Goal: Task Accomplishment & Management: Manage account settings

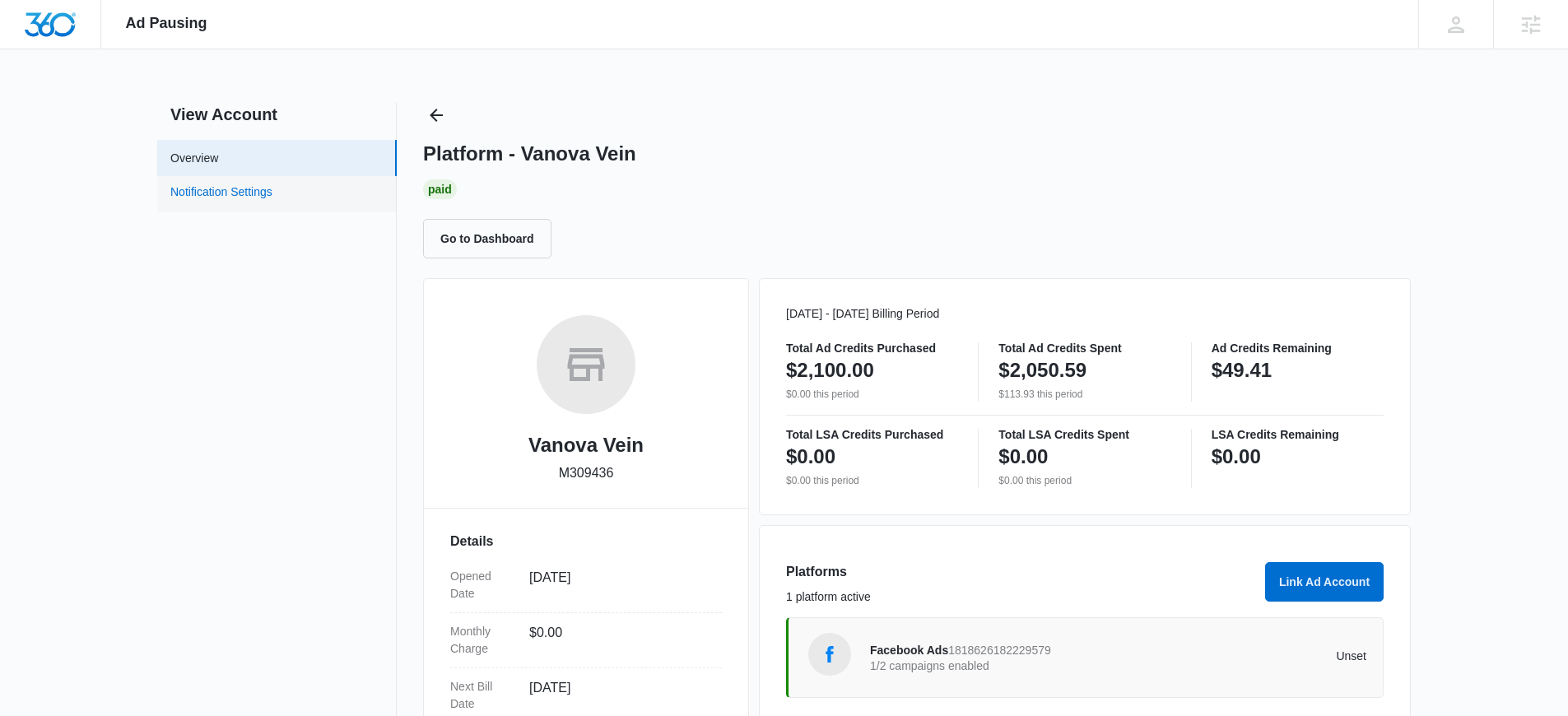
click at [268, 191] on link "Notification Settings" at bounding box center [222, 194] width 102 height 22
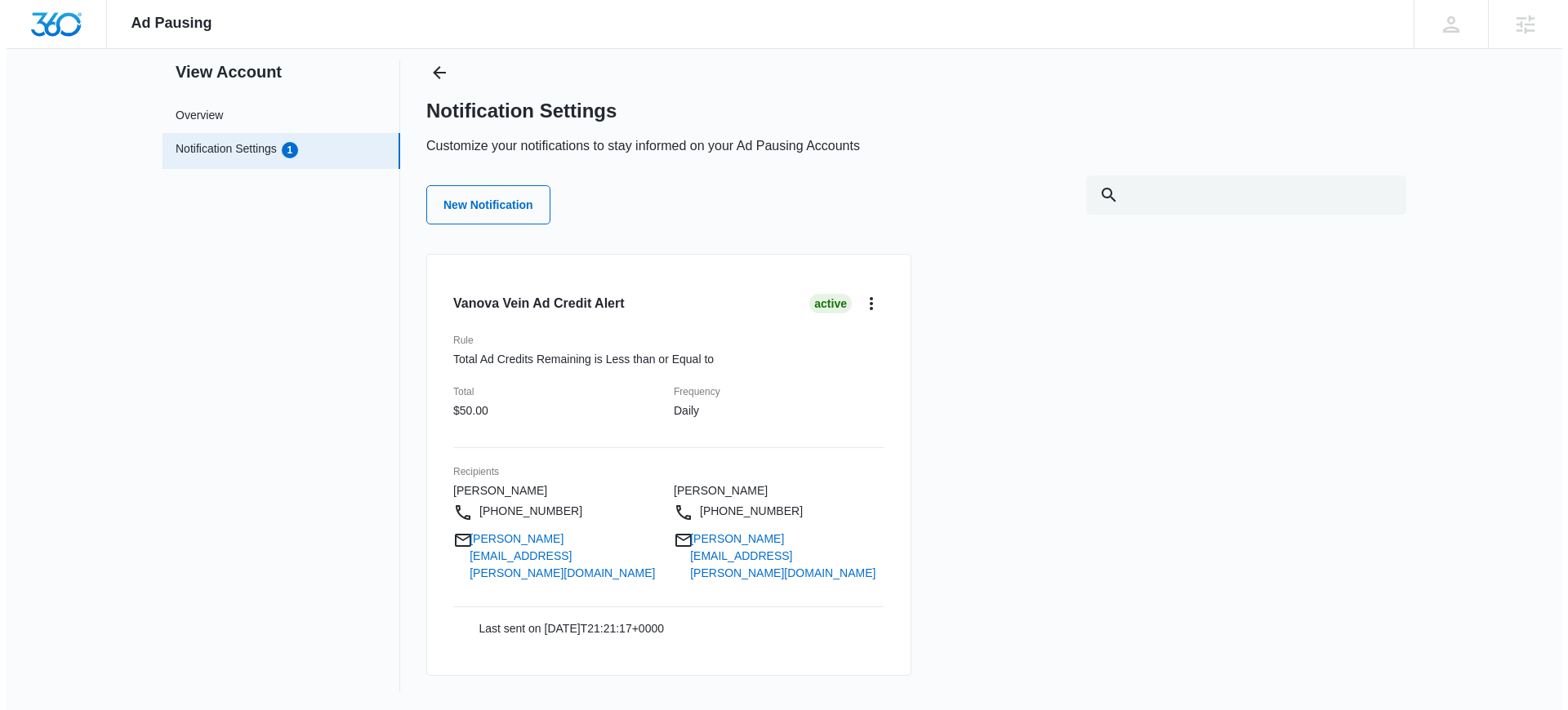
scroll to position [42, 0]
click at [863, 303] on icon "card.dropdown.label" at bounding box center [864, 302] width 20 height 20
click at [872, 346] on div "Edit" at bounding box center [895, 348] width 47 height 11
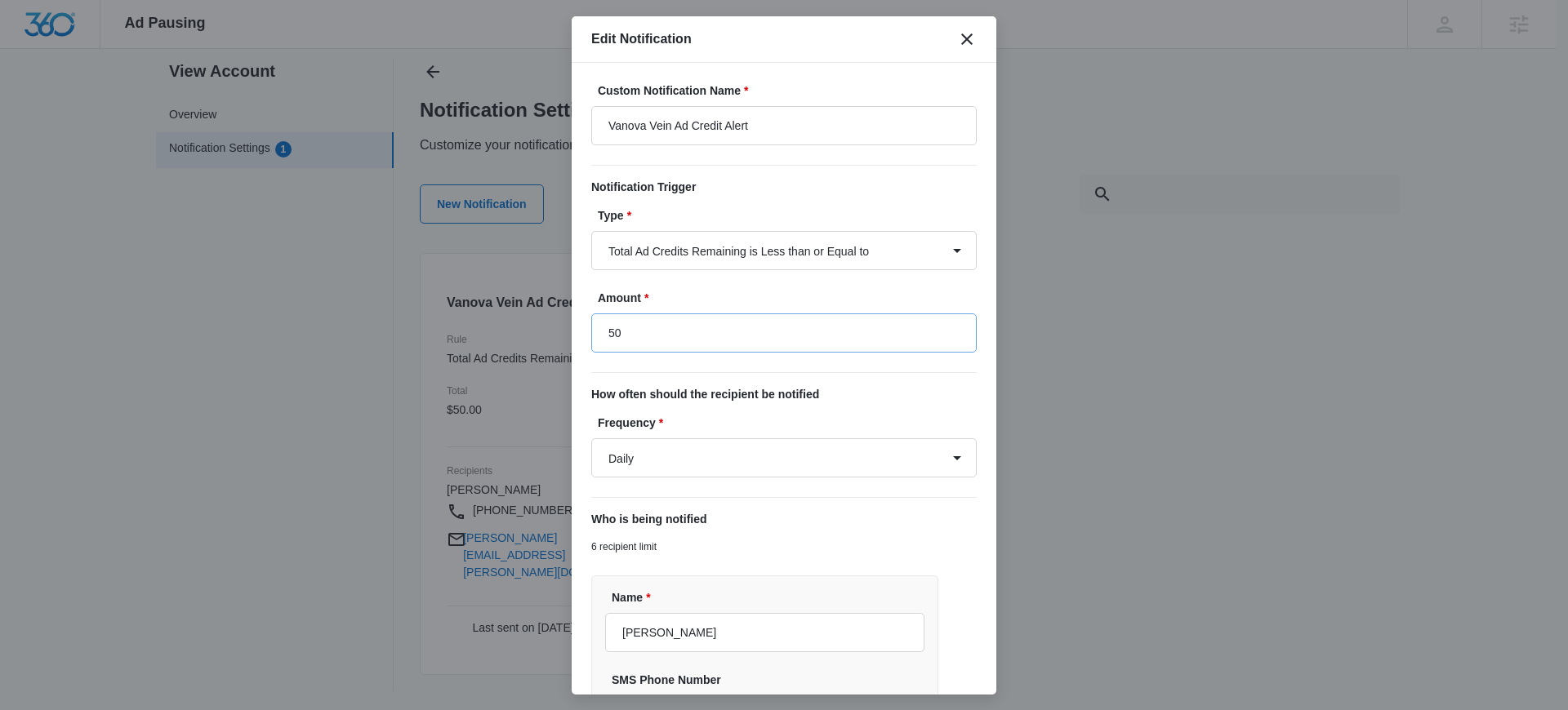
type input "$50.00"
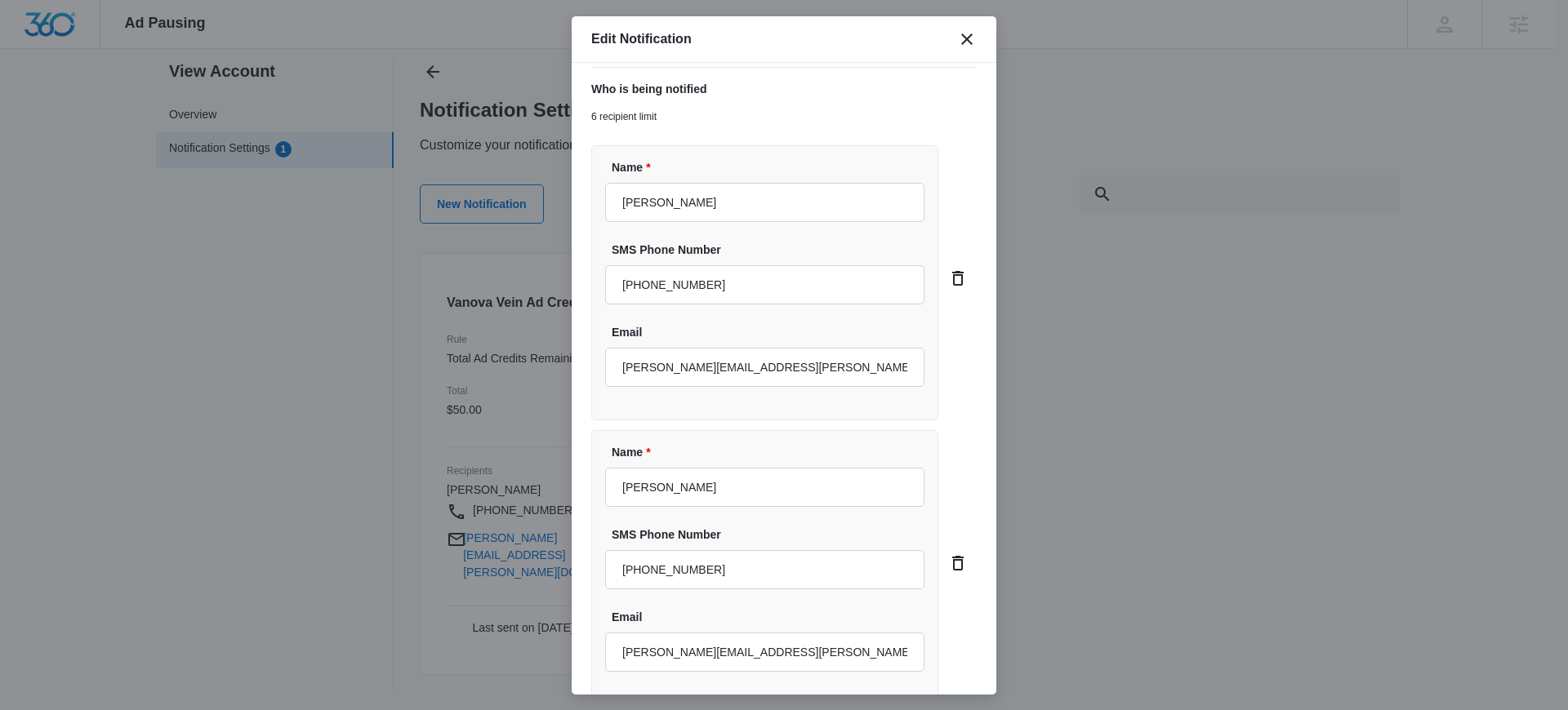
scroll to position [564, 0]
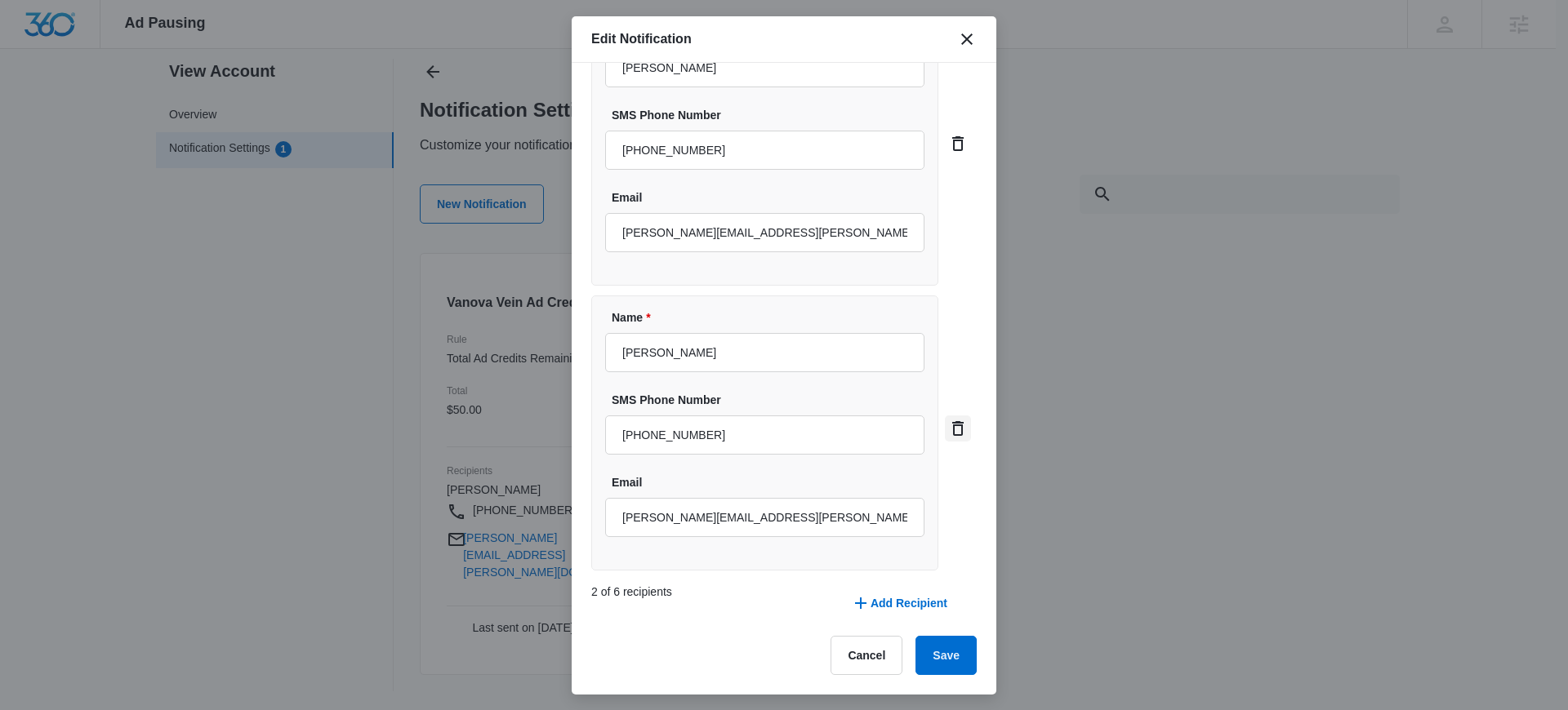
click at [948, 433] on icon "card.dropdown.delete" at bounding box center [957, 428] width 20 height 20
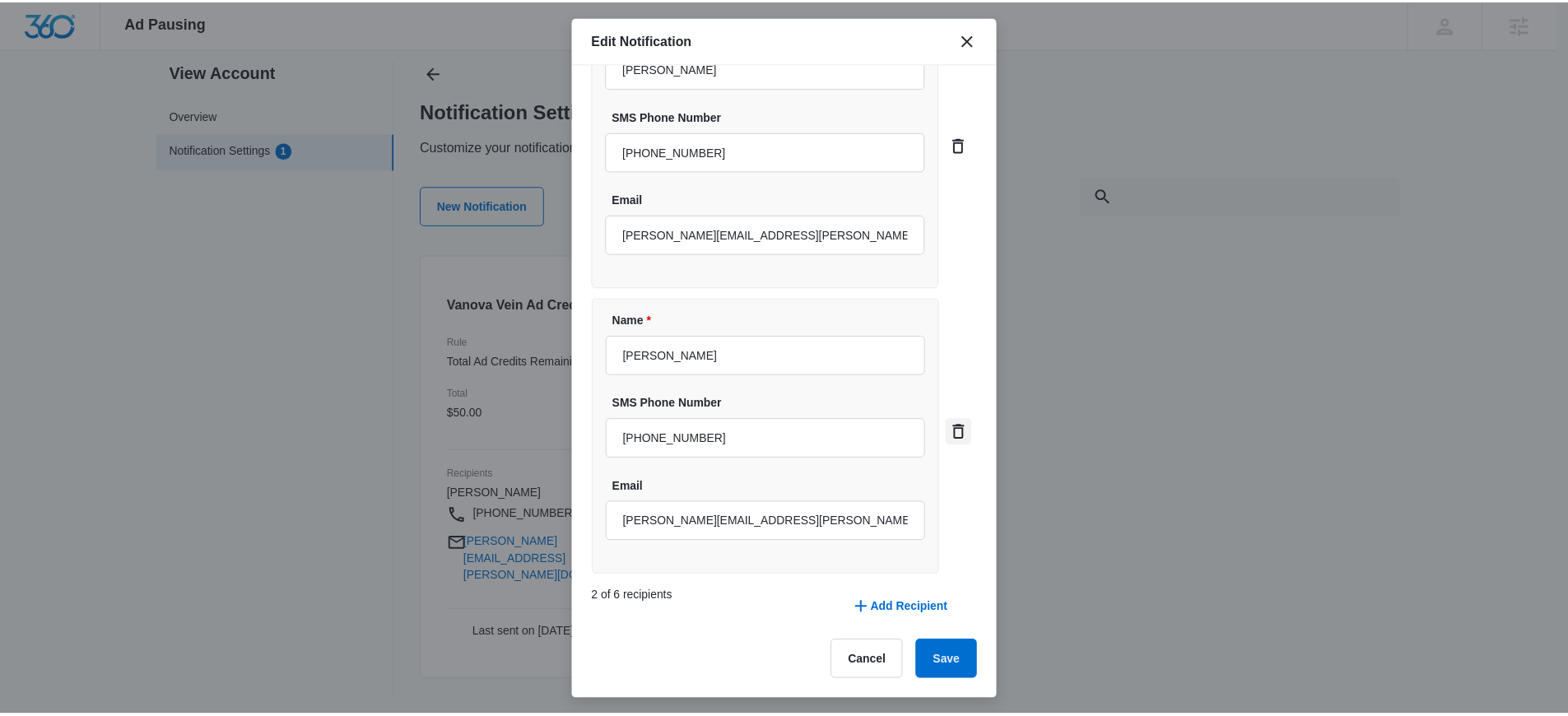
scroll to position [282, 0]
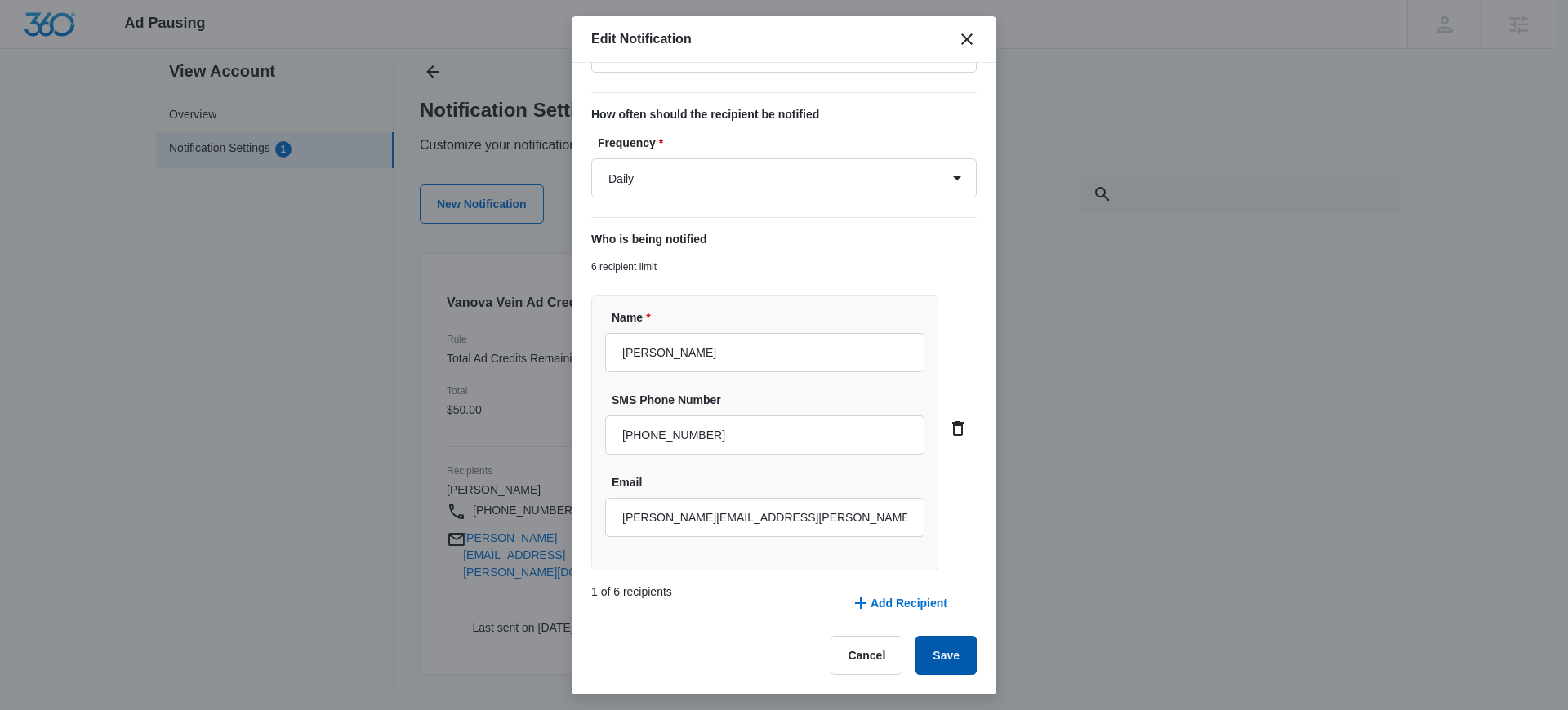
click at [939, 670] on button "Save" at bounding box center [945, 656] width 61 height 39
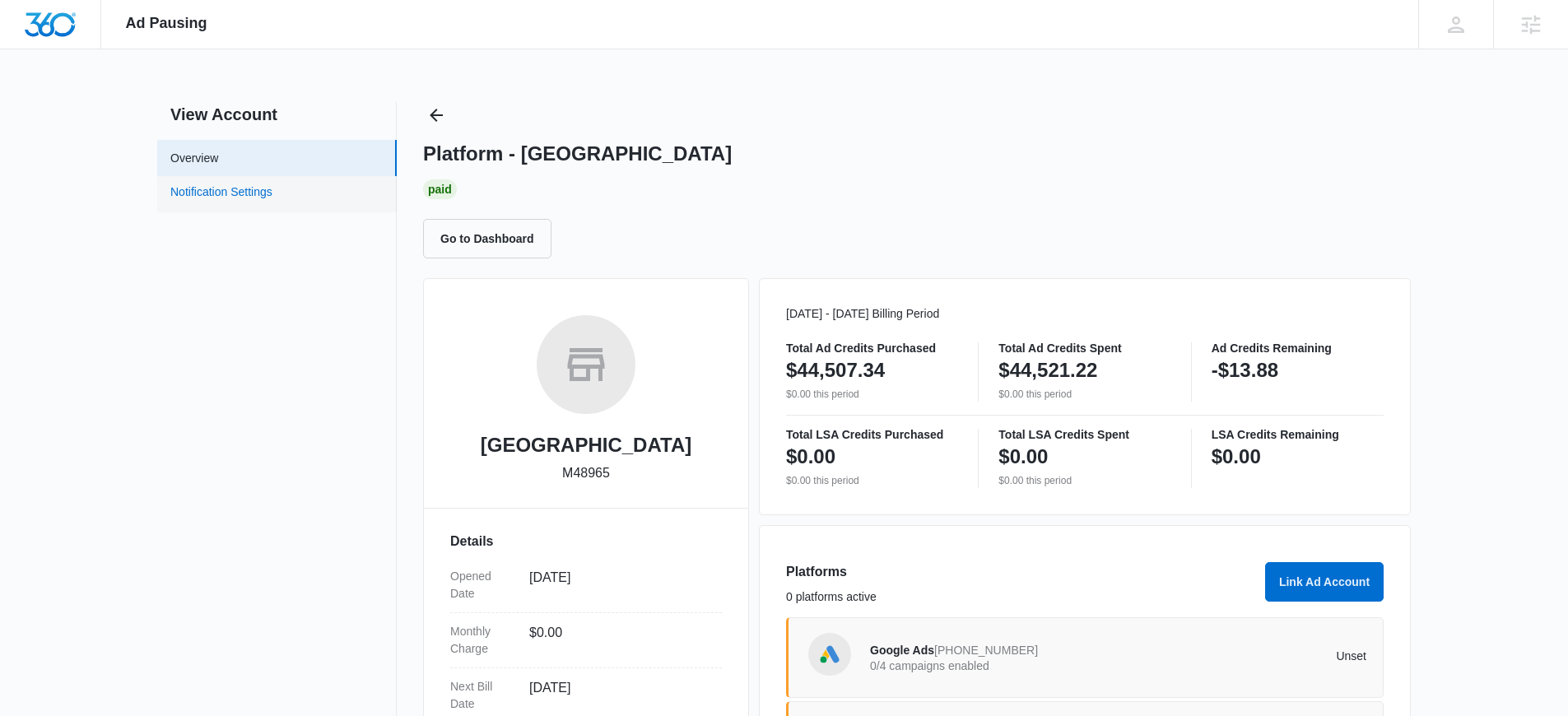
click at [273, 198] on link "Notification Settings" at bounding box center [222, 194] width 102 height 22
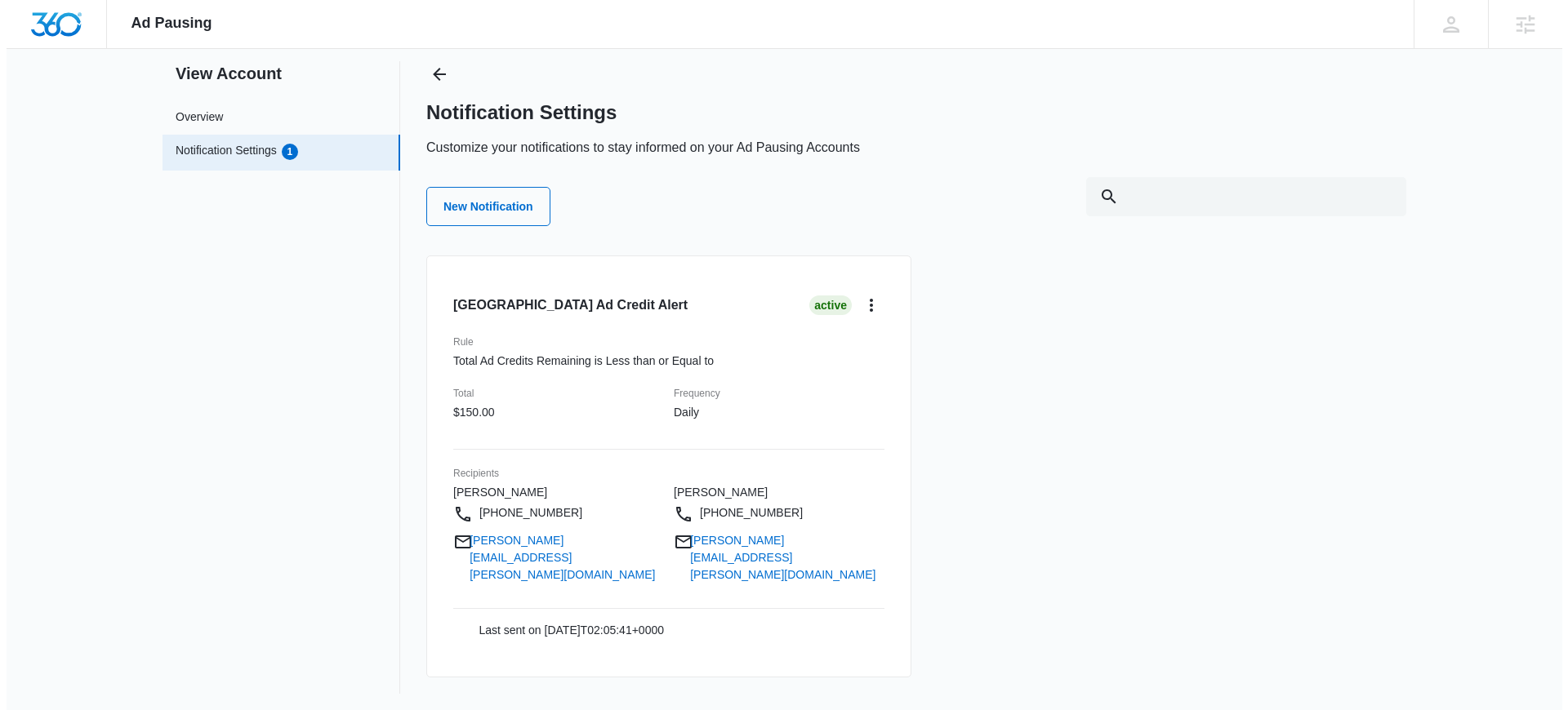
scroll to position [42, 0]
click at [869, 302] on icon "card.dropdown.label" at bounding box center [864, 302] width 20 height 20
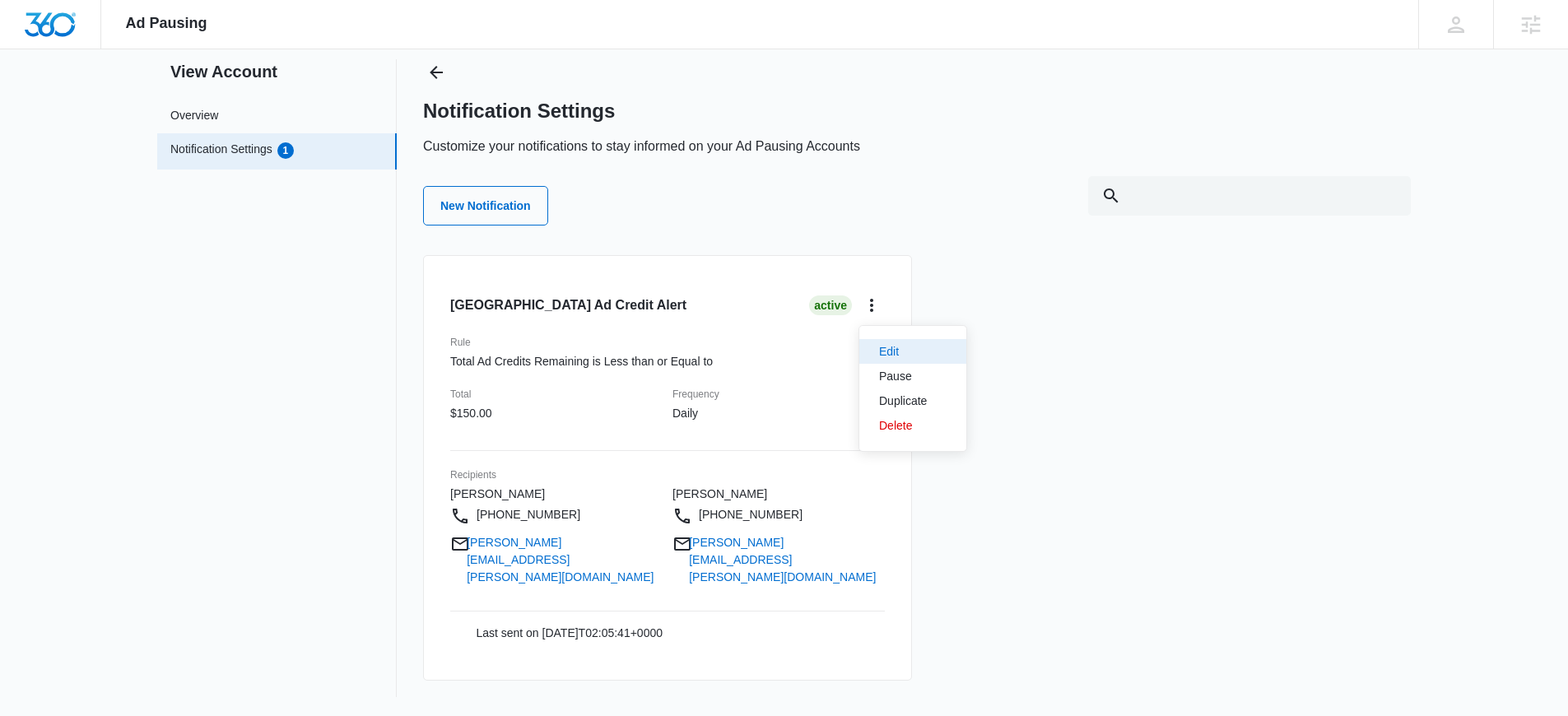
click at [896, 355] on div "Edit" at bounding box center [902, 351] width 47 height 11
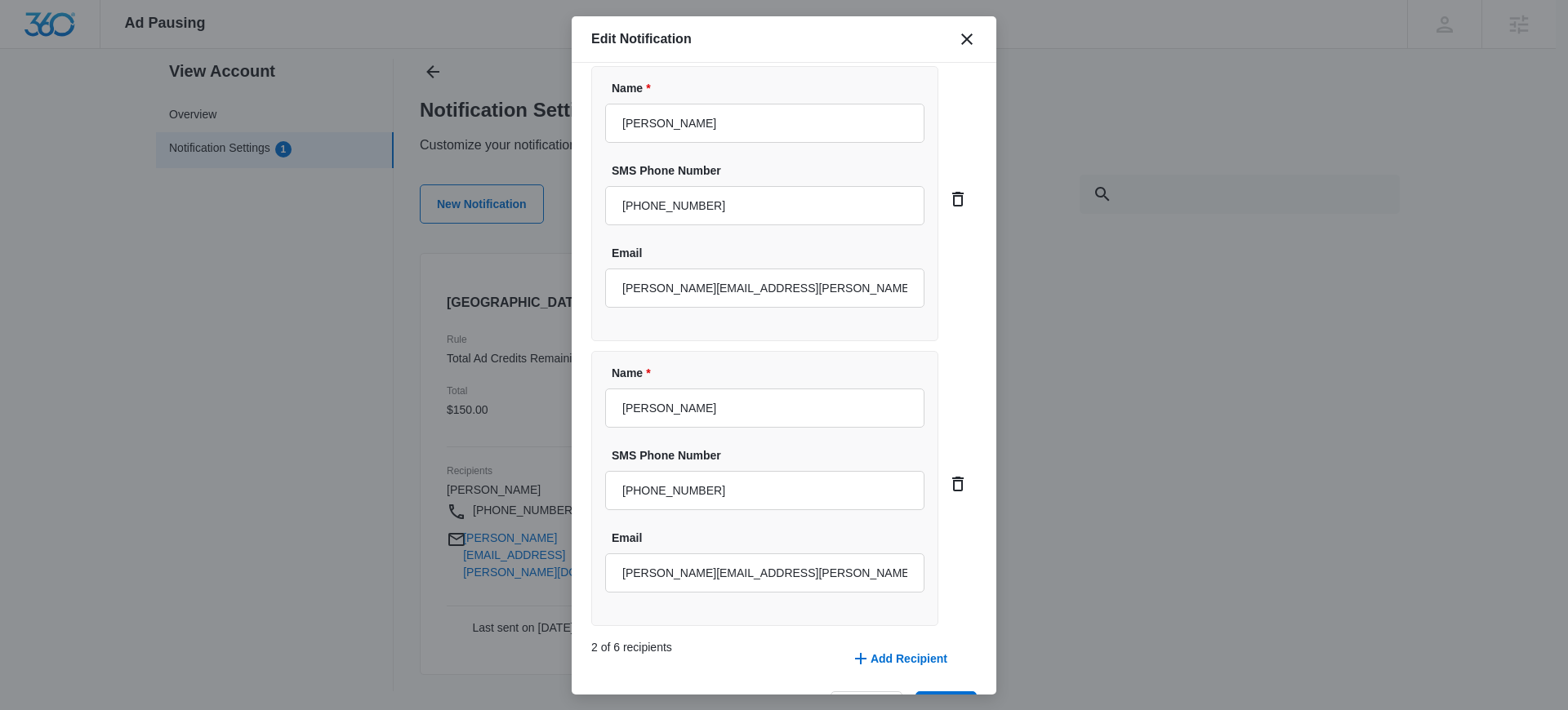
type input "$150.00"
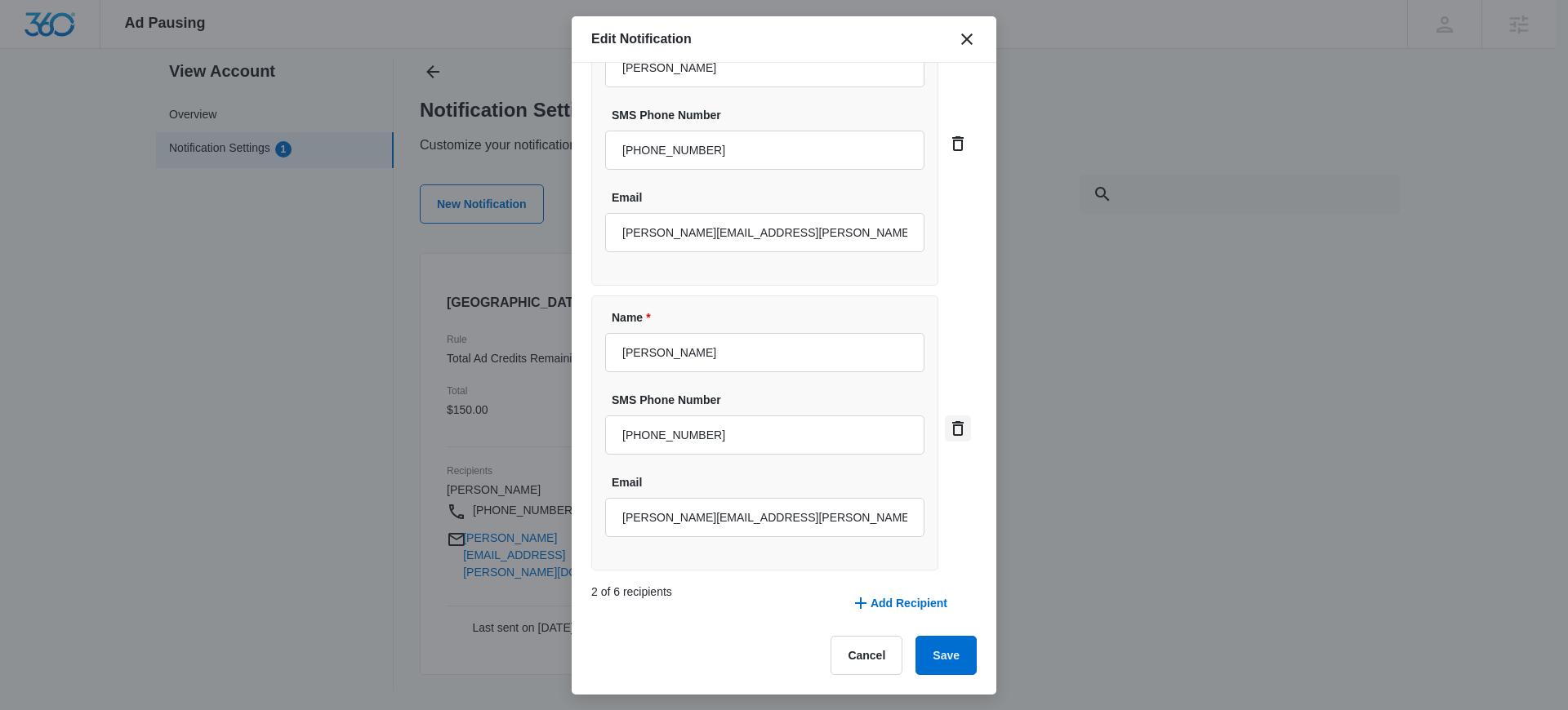
click at [948, 430] on icon "card.dropdown.delete" at bounding box center [957, 428] width 20 height 20
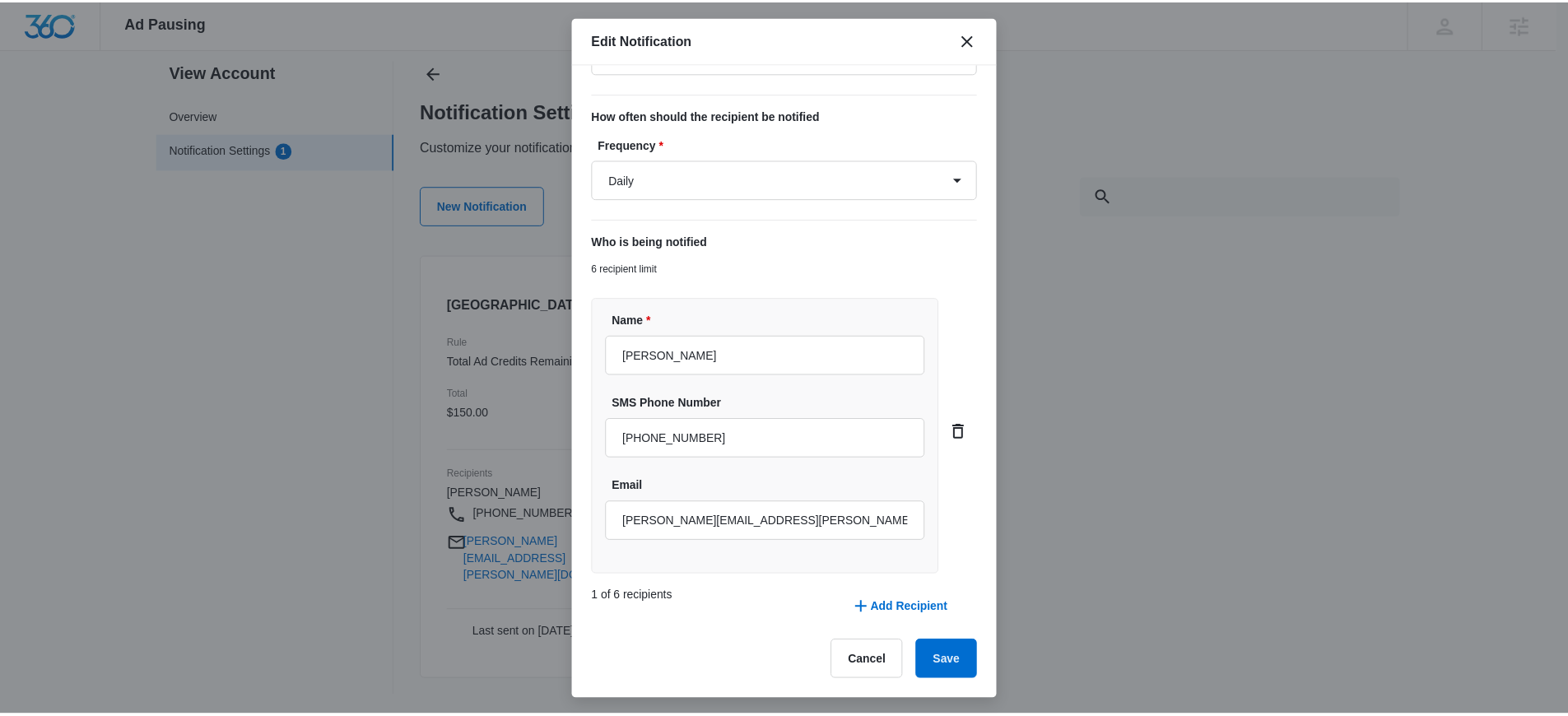
scroll to position [282, 0]
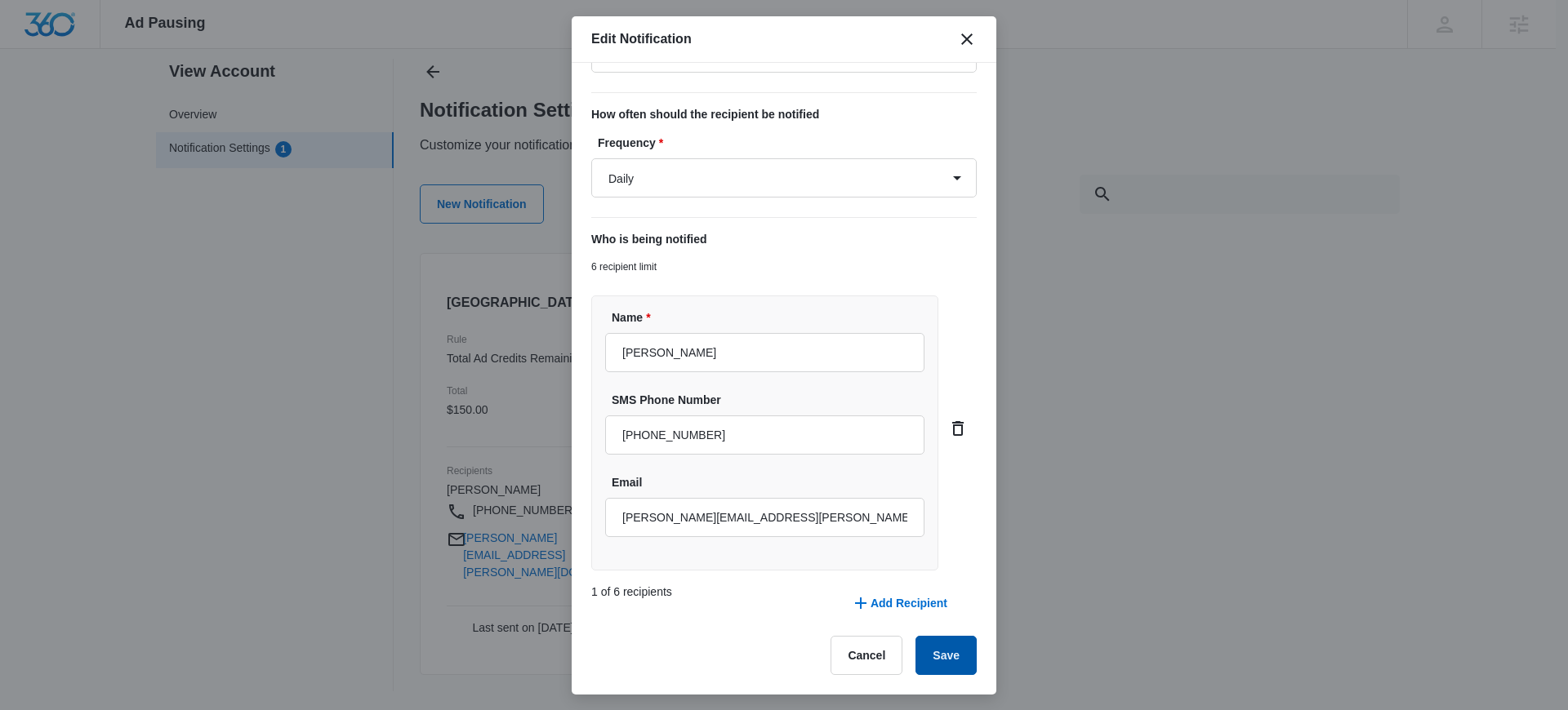
click at [936, 649] on button "Save" at bounding box center [945, 656] width 61 height 39
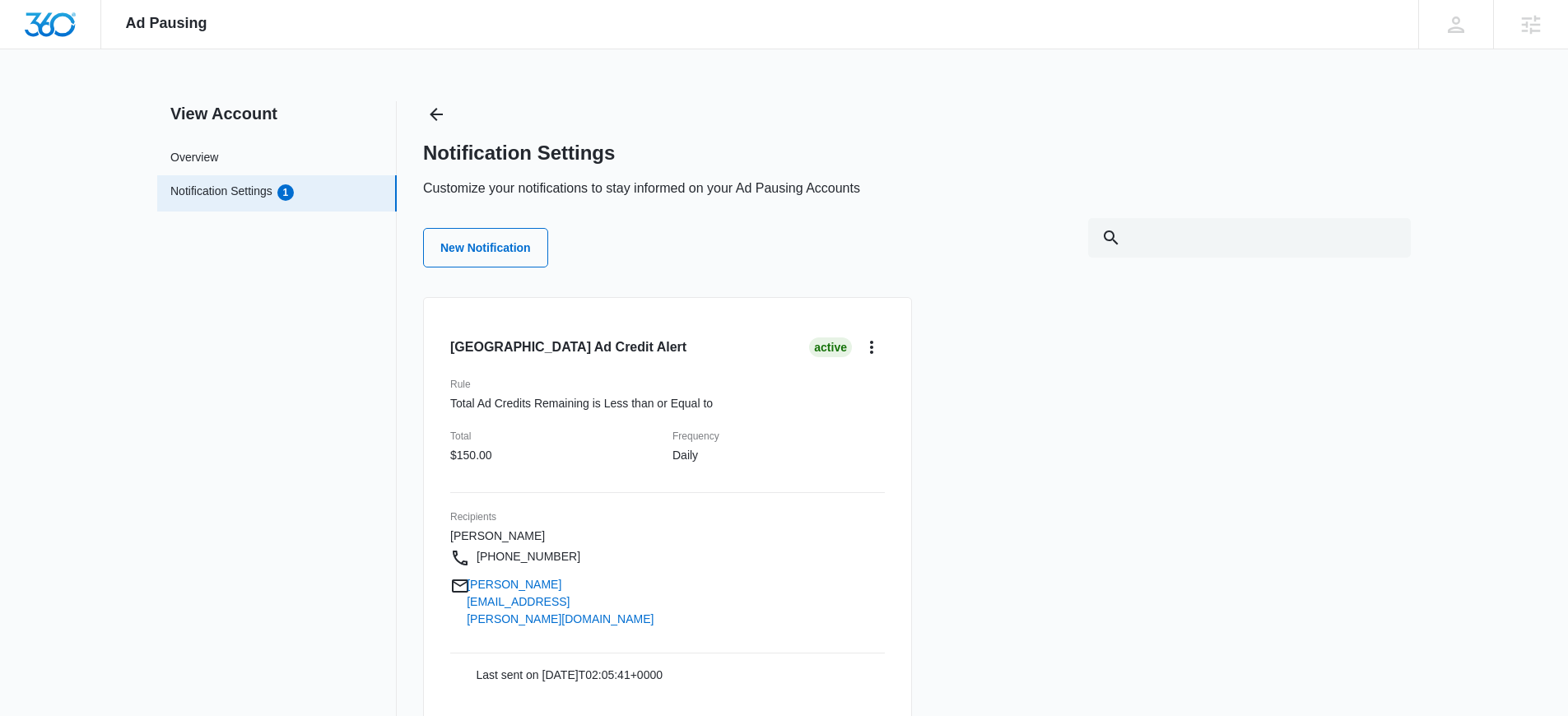
scroll to position [0, 0]
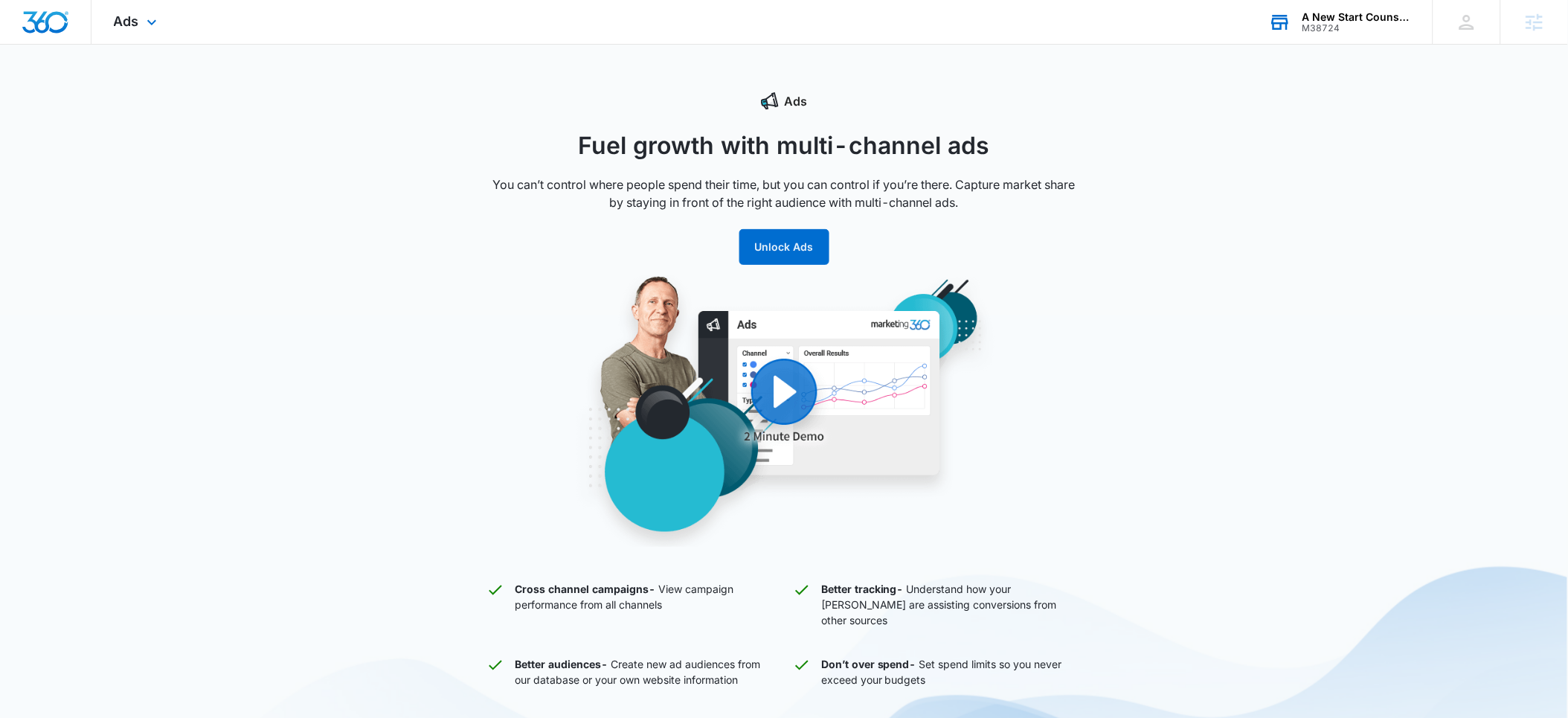
click at [1321, 24] on div "M38724" at bounding box center [1357, 28] width 109 height 10
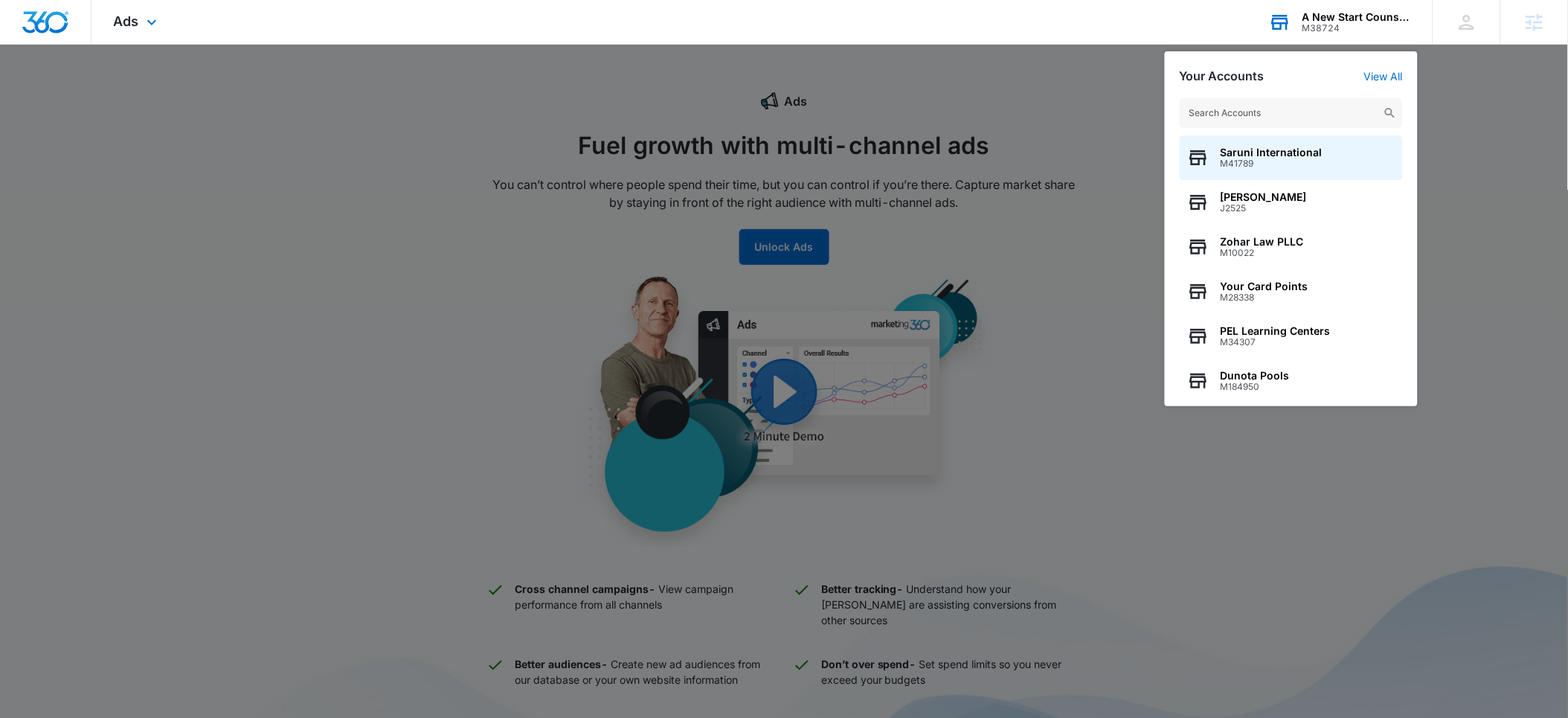
click at [1211, 110] on input "text" at bounding box center [1291, 113] width 223 height 30
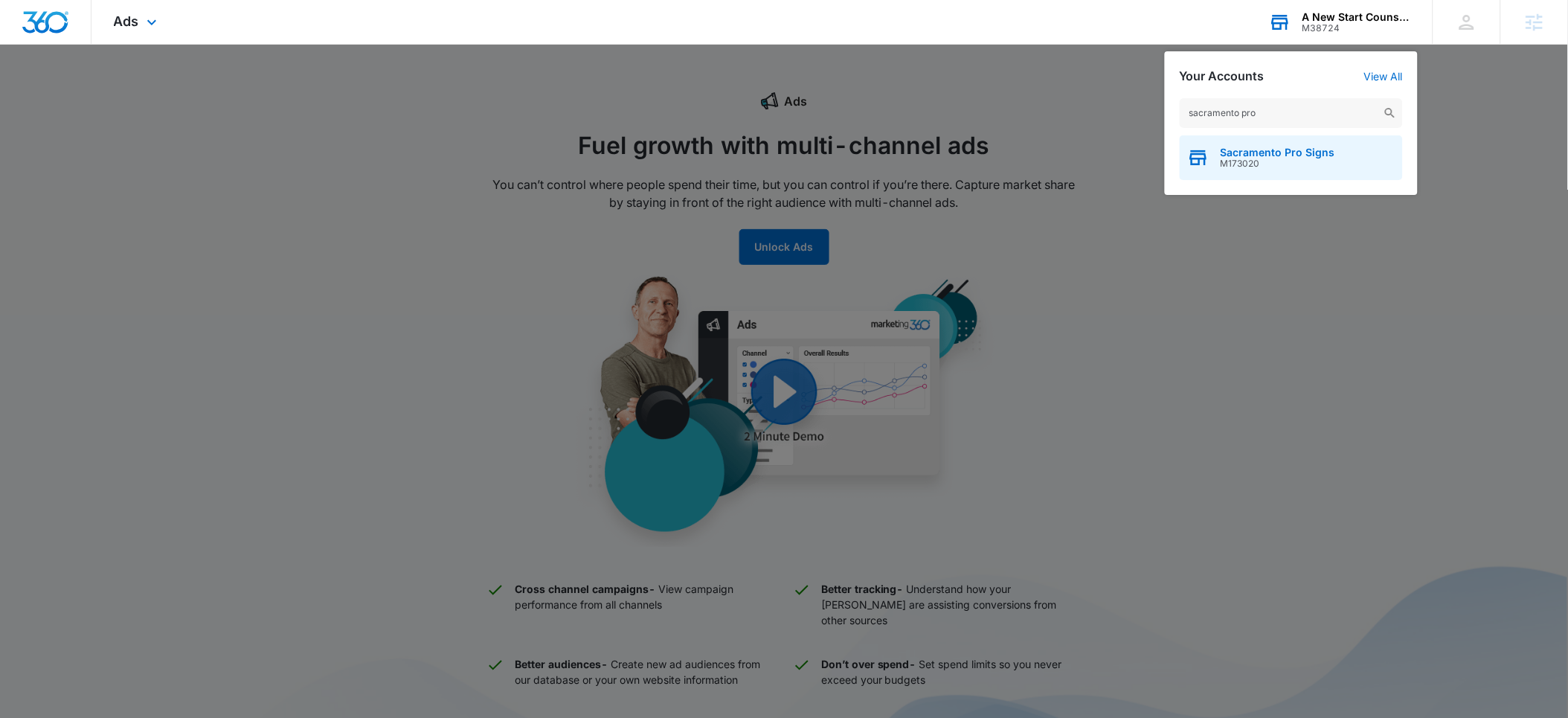
type input "sacramento pro"
click at [1239, 157] on span "Sacramento Pro Signs" at bounding box center [1278, 152] width 115 height 12
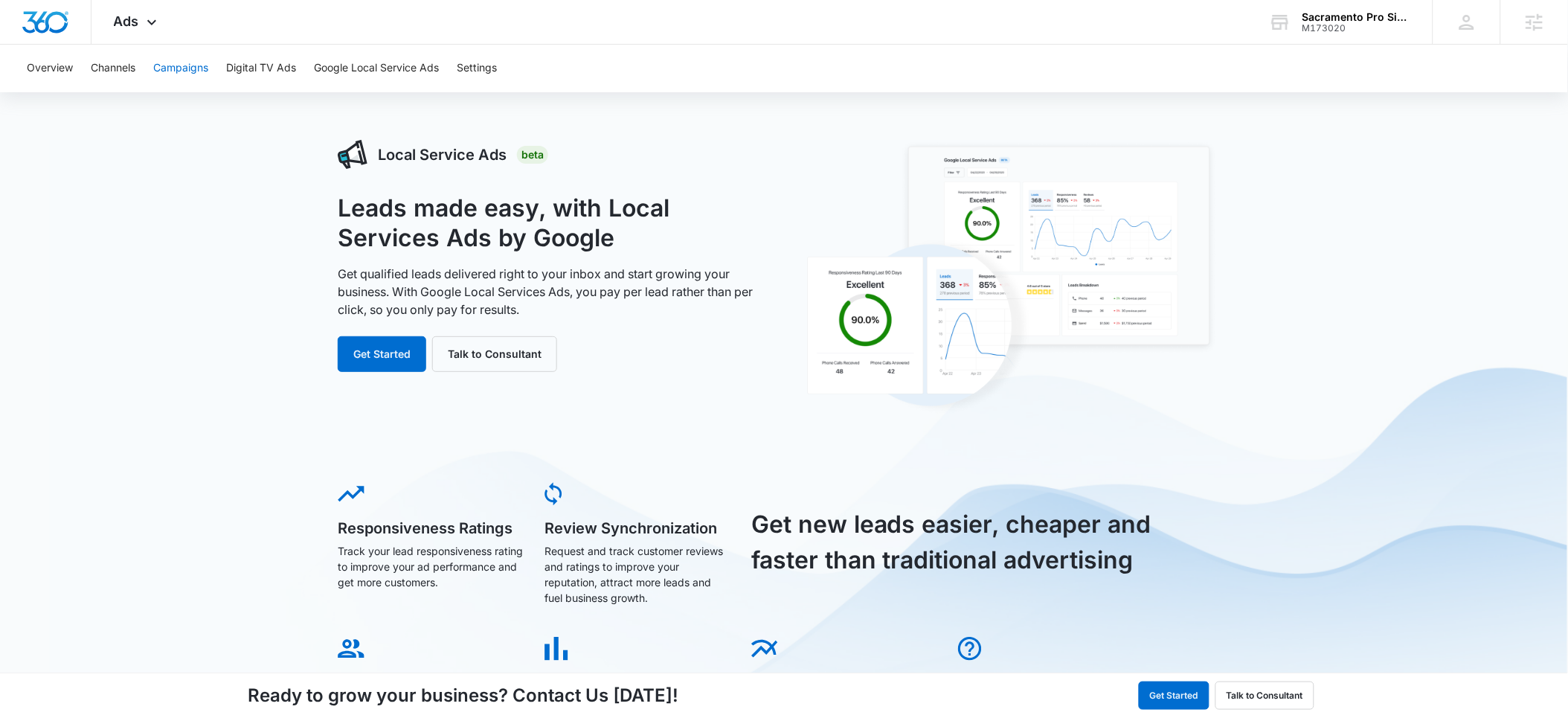
click at [179, 68] on button "Campaigns" at bounding box center [181, 68] width 55 height 48
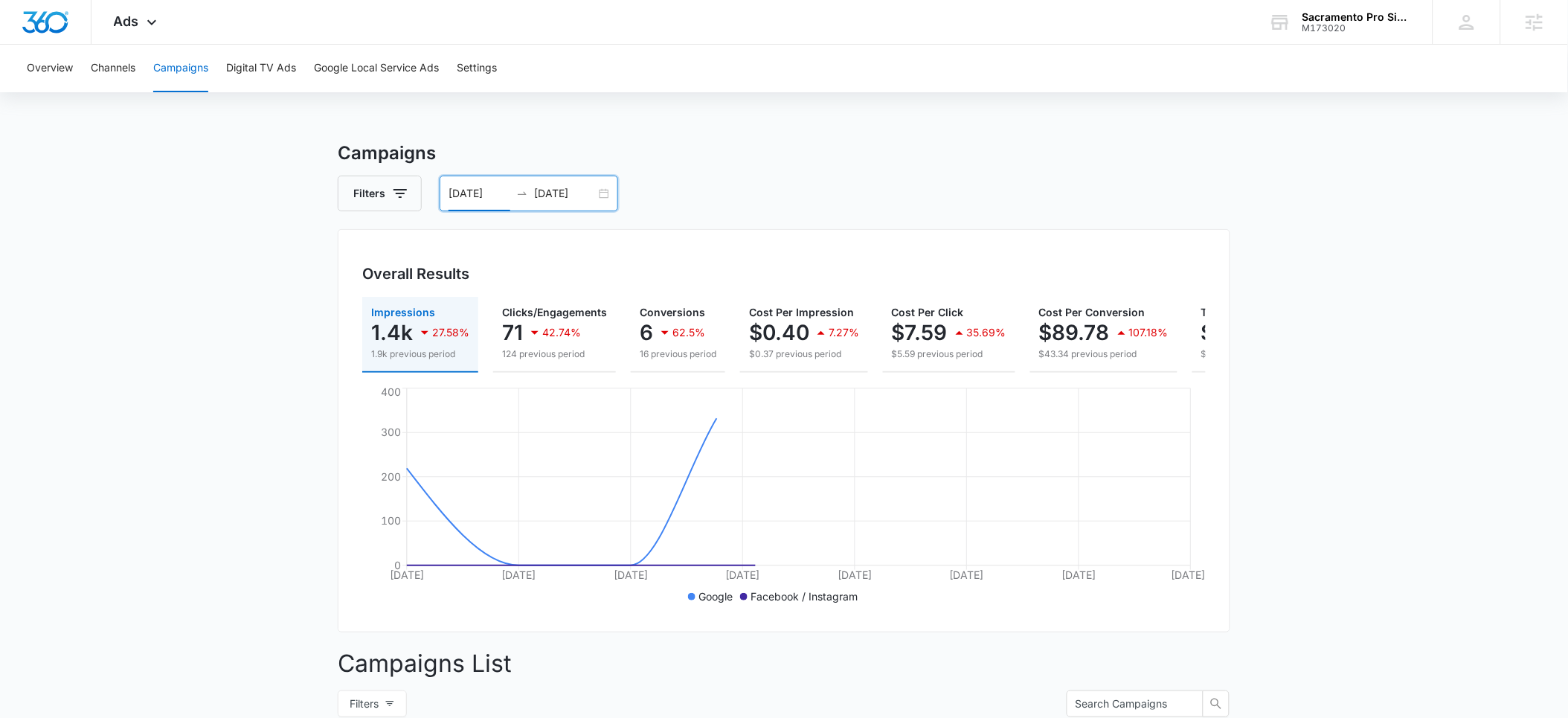
click at [477, 190] on input "06/20/2025" at bounding box center [479, 193] width 62 height 16
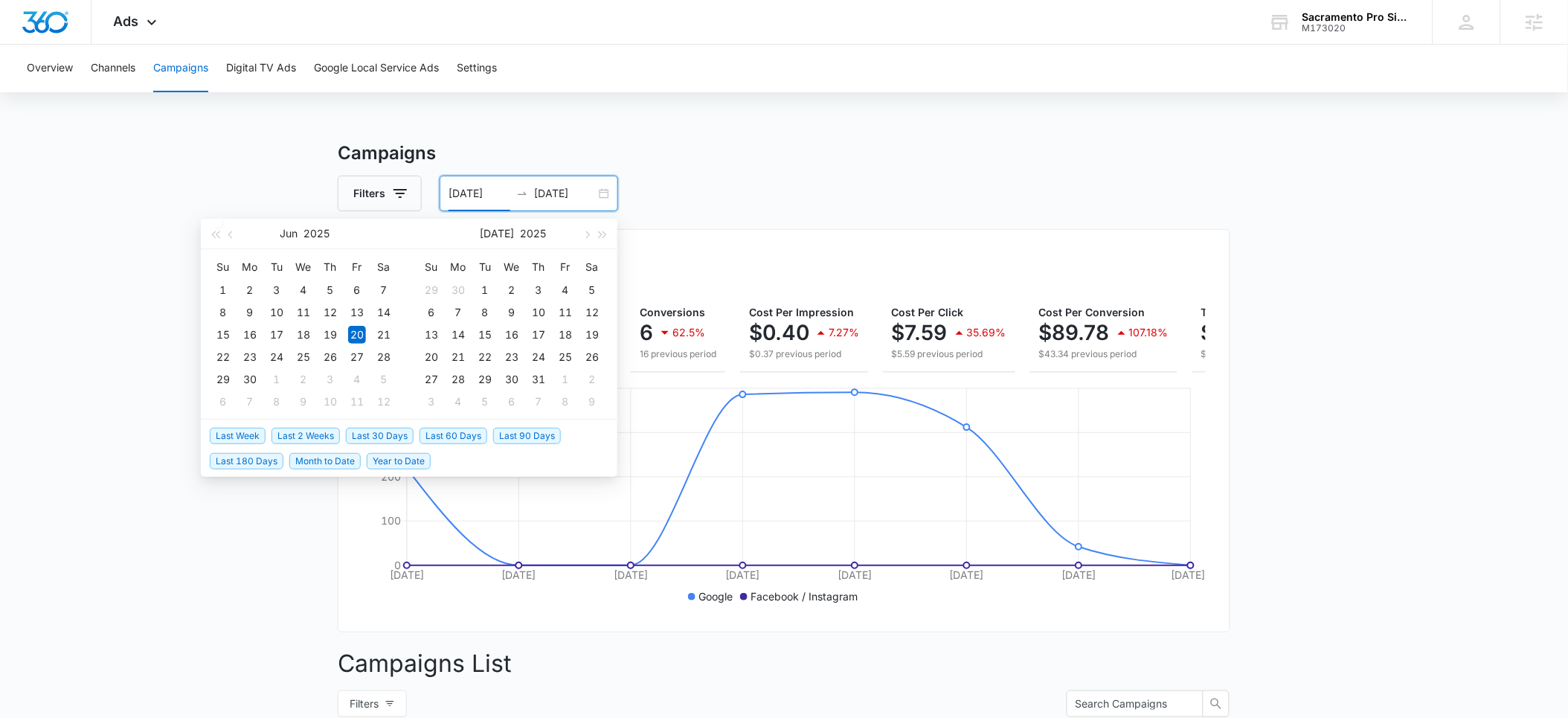
click at [252, 440] on span "Last Week" at bounding box center [237, 436] width 56 height 16
type input "08/05/2025"
type input "08/12/2025"
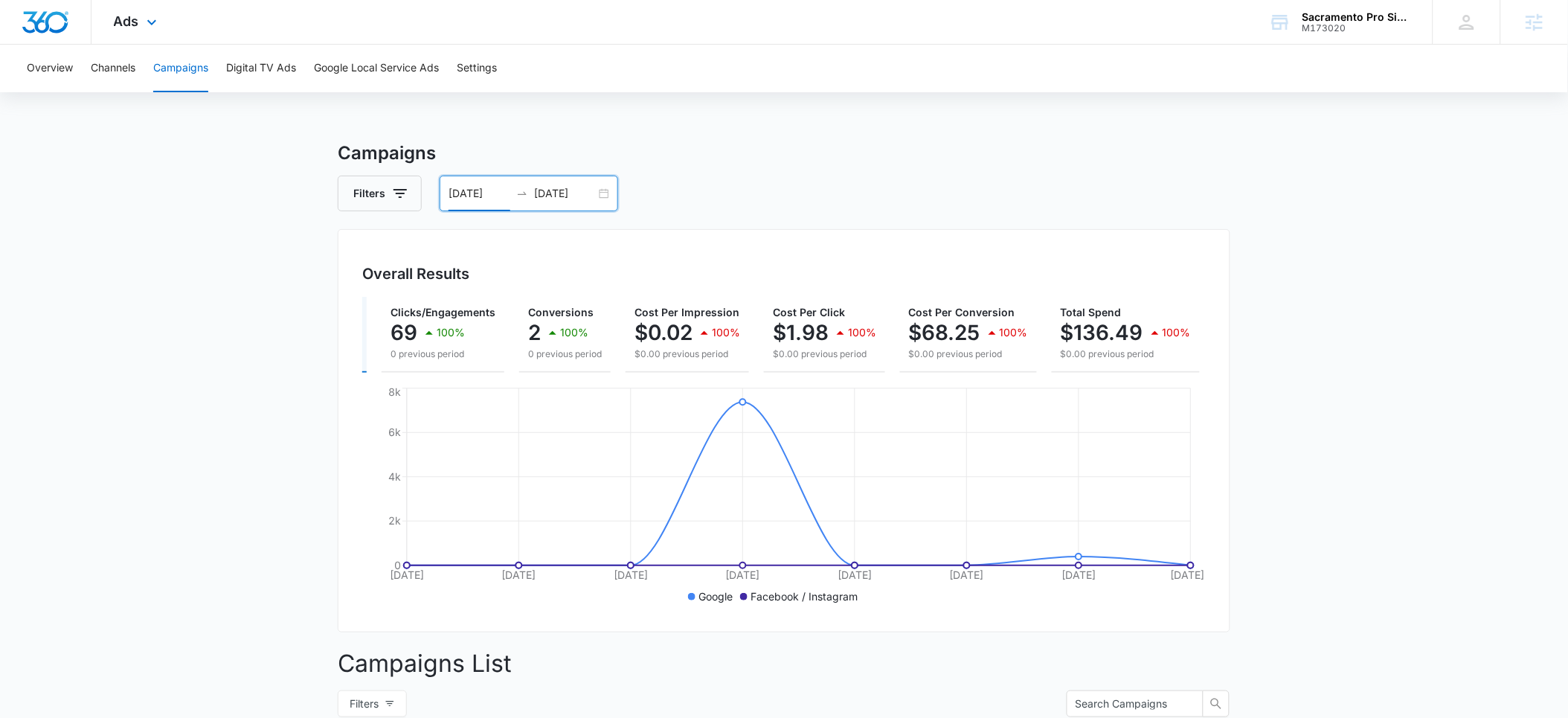
scroll to position [0, 101]
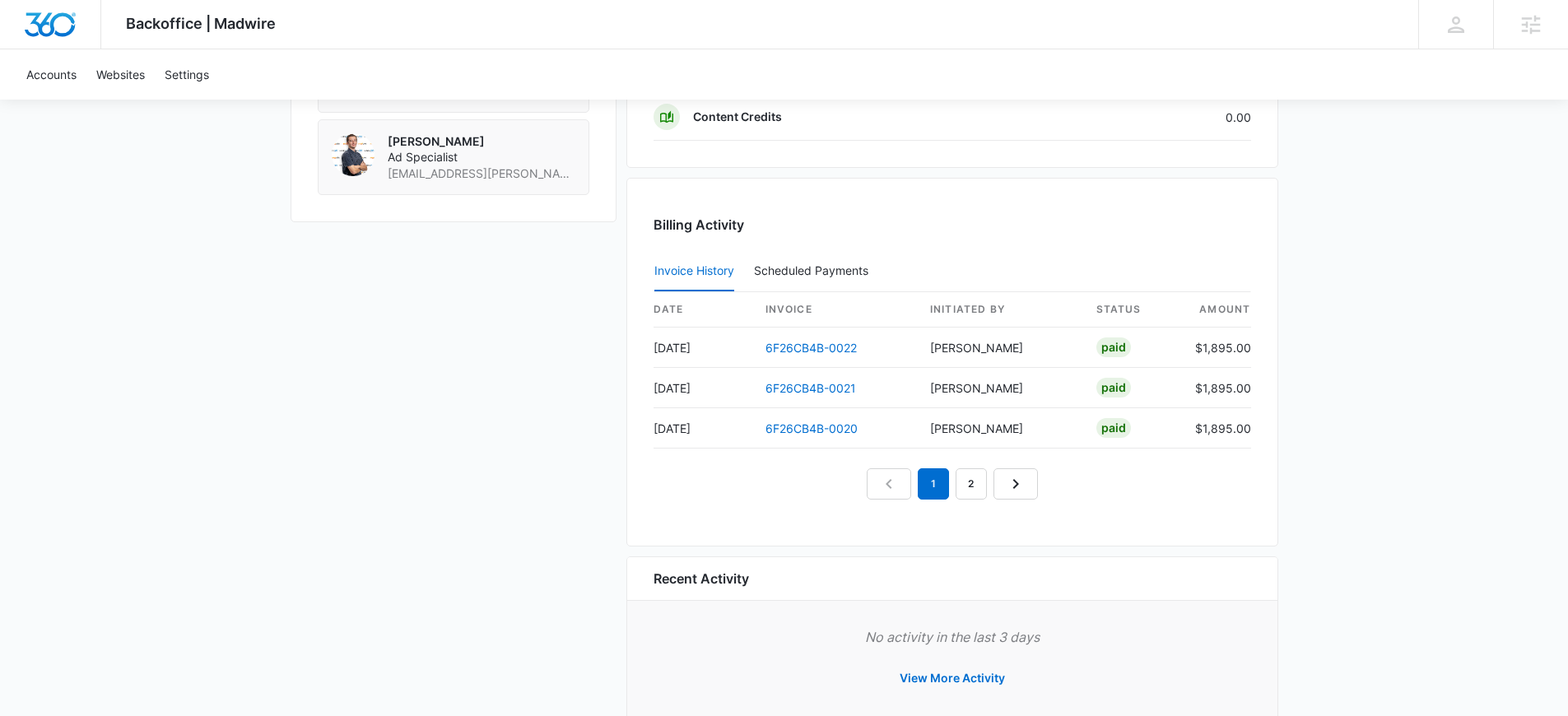
scroll to position [1470, 0]
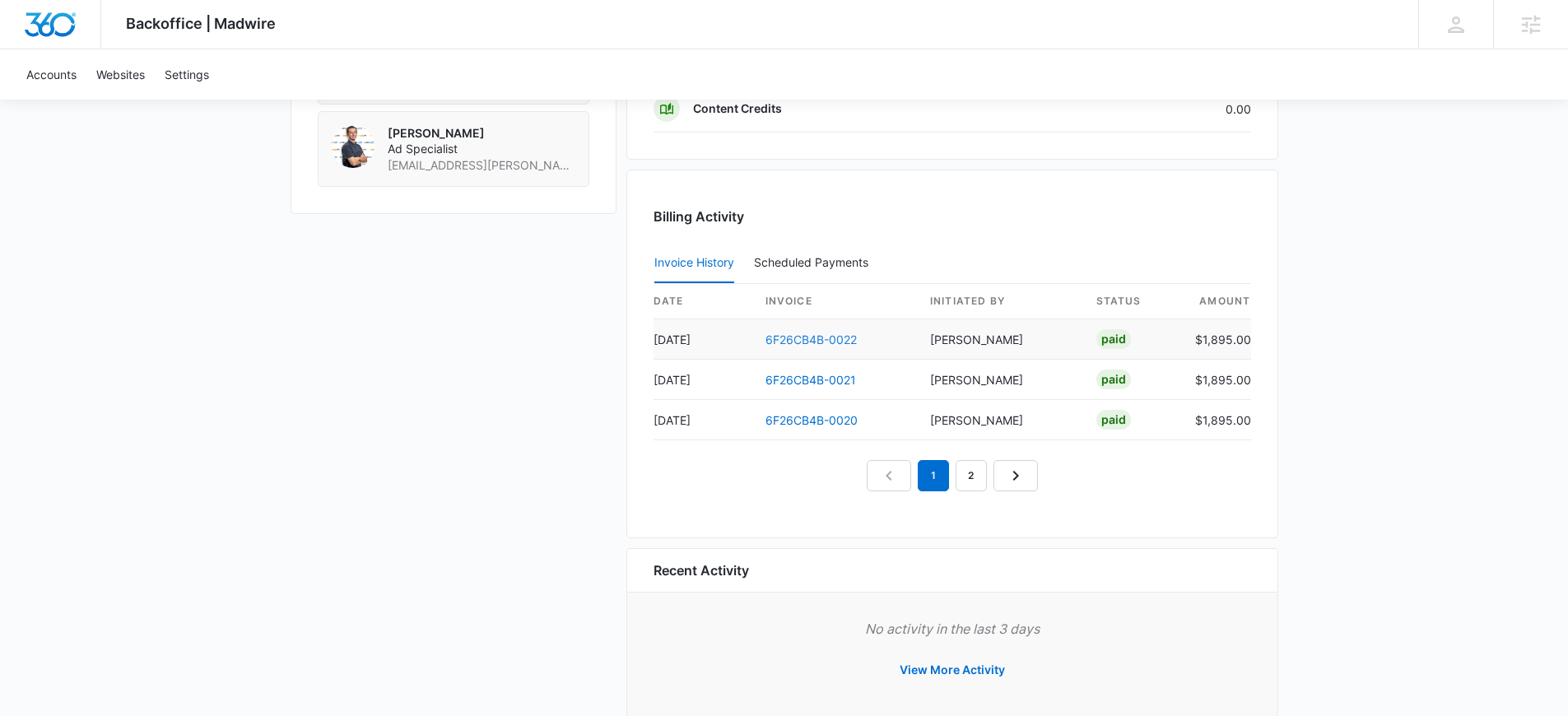
click at [806, 342] on link "6F26CB4B-0022" at bounding box center [811, 339] width 91 height 14
